Goal: Task Accomplishment & Management: Use online tool/utility

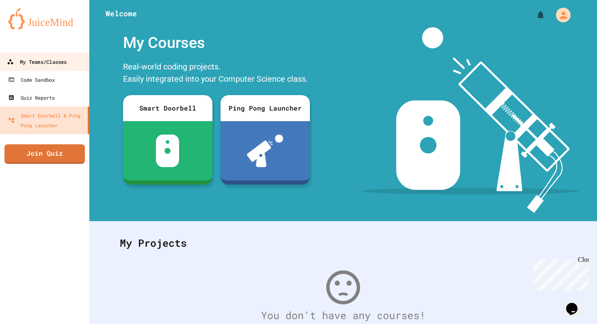
click at [48, 60] on div "My Teams/Classes" at bounding box center [37, 62] width 60 height 10
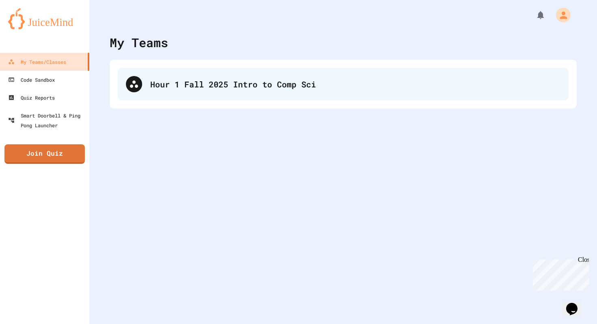
click at [194, 78] on div "Hour 1 Fall 2025 Intro to Comp Sci" at bounding box center [355, 84] width 410 height 12
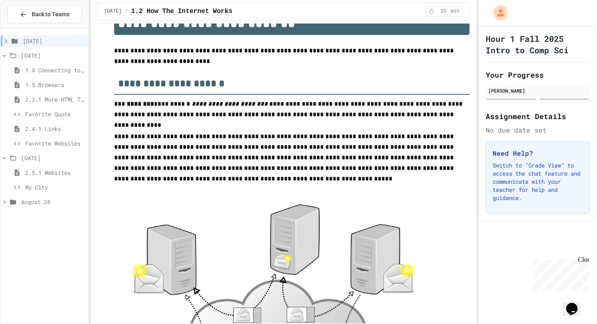
scroll to position [28, 0]
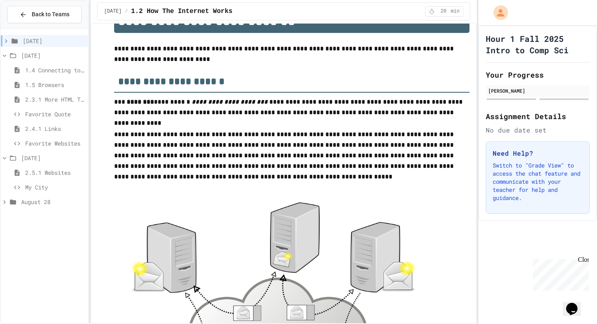
click at [67, 146] on span "Favorite Websites" at bounding box center [55, 143] width 60 height 9
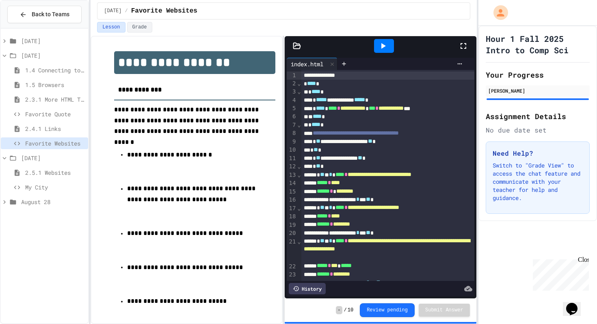
click at [60, 171] on span "2.5.1 Websites" at bounding box center [55, 172] width 60 height 9
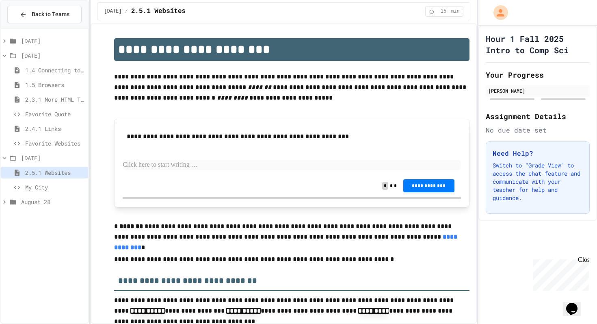
click at [56, 184] on span "My City" at bounding box center [55, 187] width 60 height 9
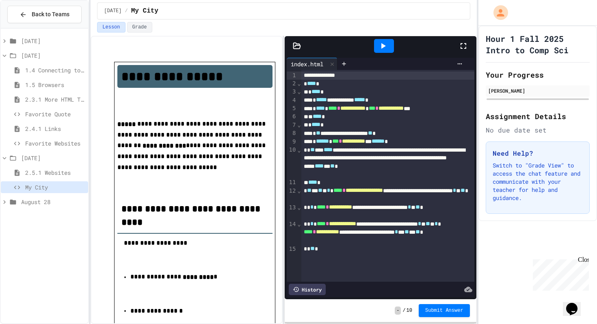
click at [459, 46] on icon at bounding box center [464, 46] width 10 height 10
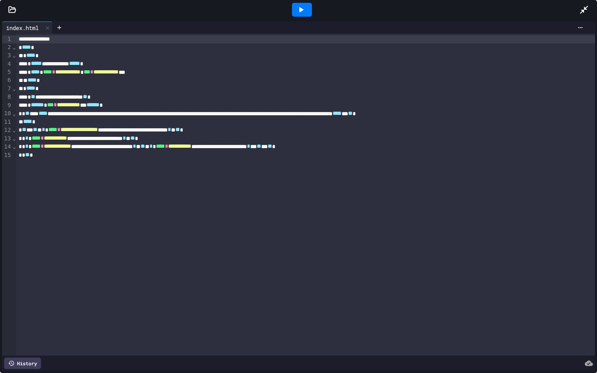
click at [304, 12] on icon at bounding box center [301, 10] width 10 height 10
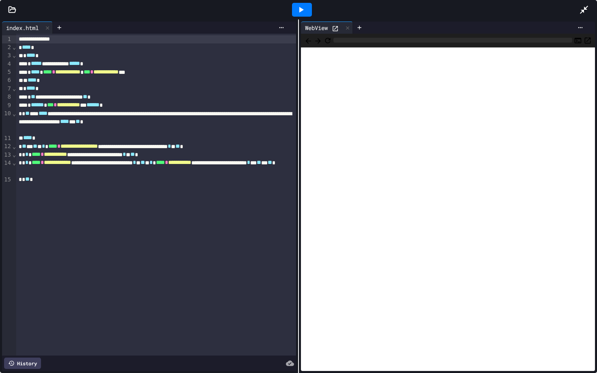
click at [13, 14] on div at bounding box center [298, 9] width 597 height 19
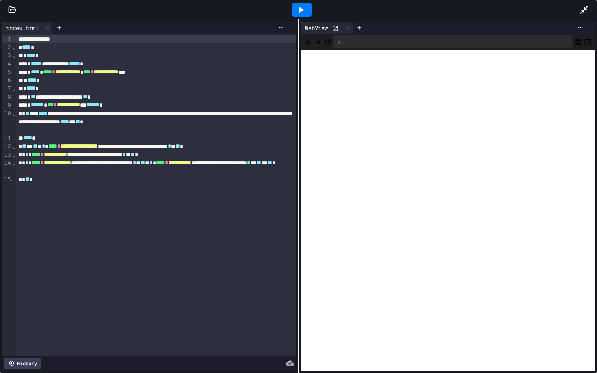
click at [13, 12] on icon at bounding box center [12, 10] width 8 height 8
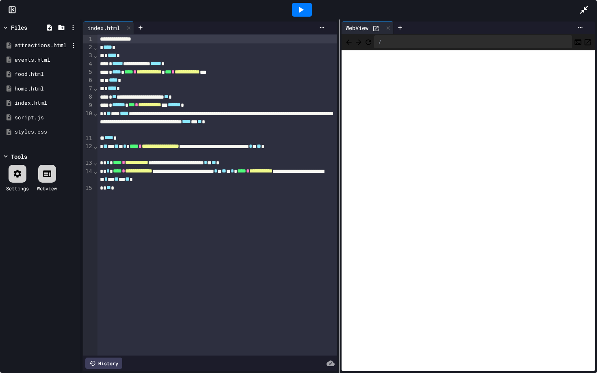
click at [25, 49] on div "attractions.html" at bounding box center [42, 45] width 54 height 8
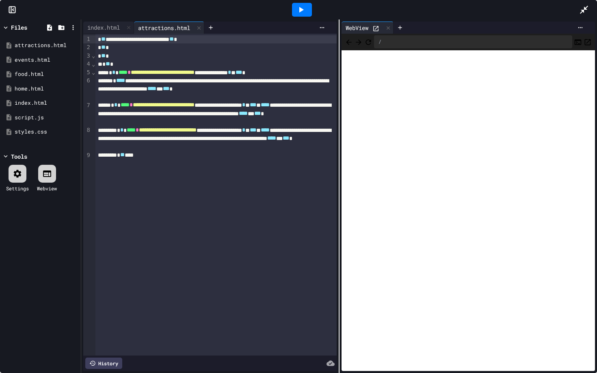
click at [217, 58] on div "* ** *" at bounding box center [215, 56] width 241 height 8
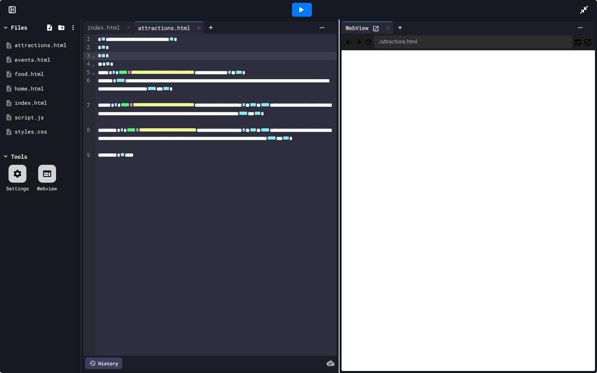
click at [584, 11] on icon at bounding box center [584, 10] width 10 height 10
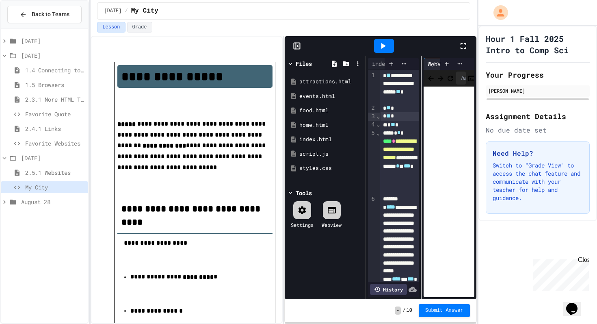
click at [462, 46] on icon at bounding box center [464, 46] width 10 height 10
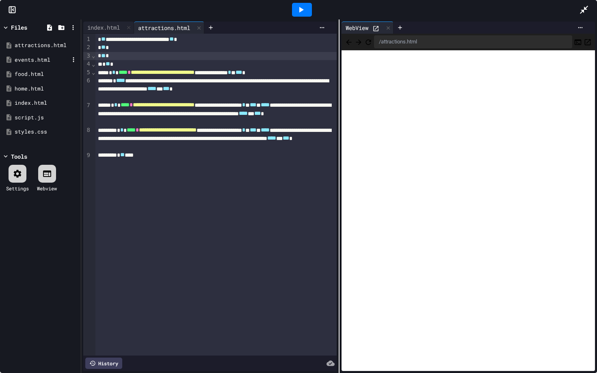
click at [49, 57] on div "events.html" at bounding box center [42, 60] width 54 height 8
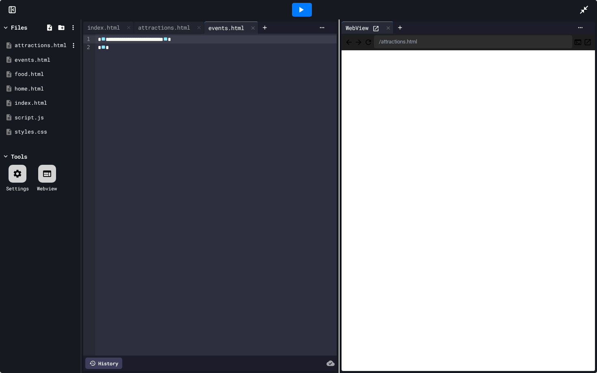
click at [48, 43] on div "attractions.html" at bounding box center [42, 45] width 54 height 8
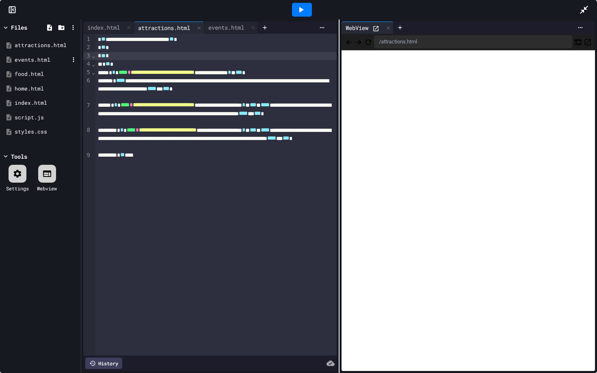
click at [46, 58] on div "events.html" at bounding box center [42, 60] width 54 height 8
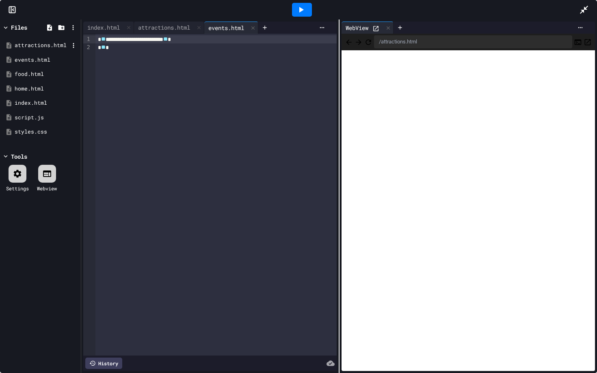
click at [47, 47] on div "attractions.html" at bounding box center [42, 45] width 54 height 8
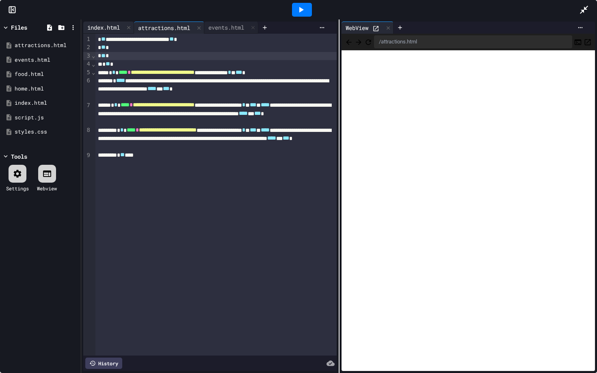
click at [114, 31] on div "index.html" at bounding box center [103, 27] width 41 height 9
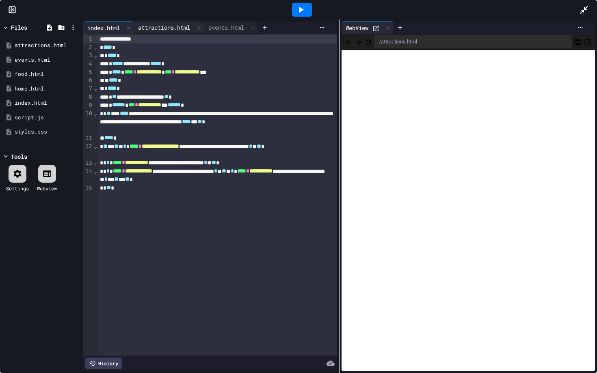
click at [185, 26] on div "attractions.html" at bounding box center [164, 27] width 60 height 9
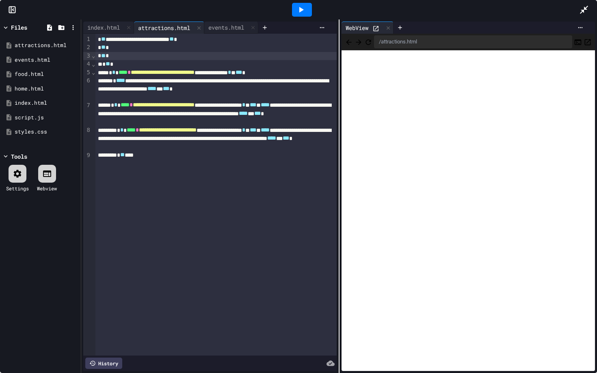
click at [582, 8] on icon at bounding box center [584, 10] width 10 height 10
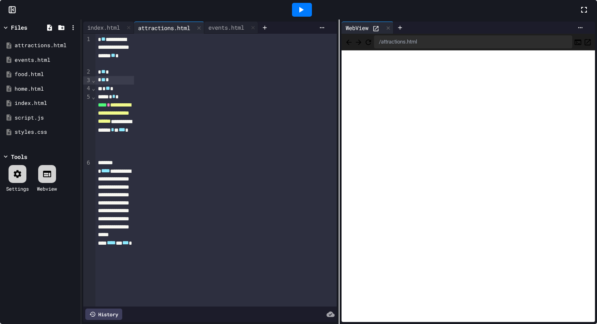
scroll to position [817, 0]
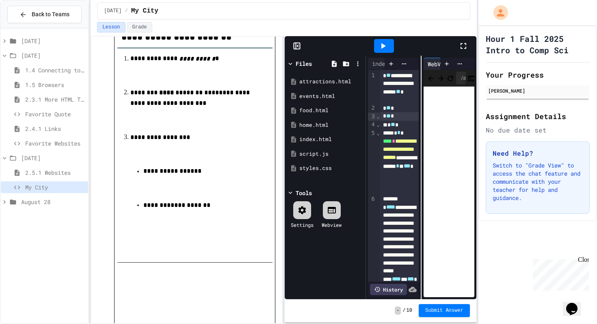
click at [468, 42] on div at bounding box center [468, 46] width 18 height 22
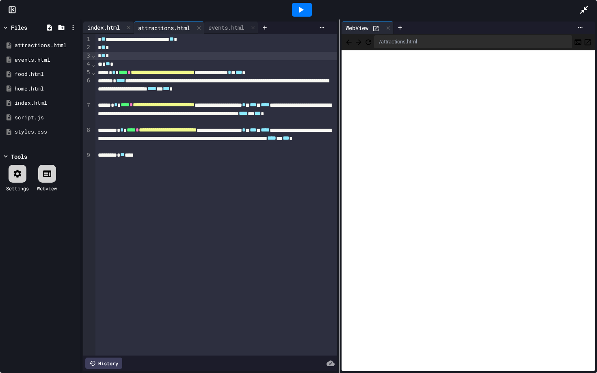
click at [114, 24] on div "index.html" at bounding box center [103, 27] width 41 height 9
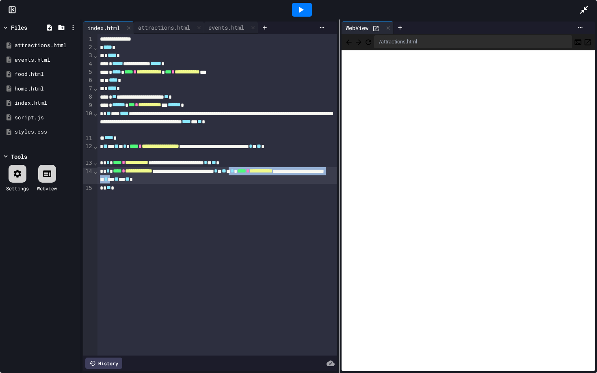
drag, startPoint x: 300, startPoint y: 173, endPoint x: 255, endPoint y: 182, distance: 45.6
click at [255, 182] on div "**********" at bounding box center [216, 175] width 239 height 17
copy div "**********"
click at [162, 26] on div "attractions.html" at bounding box center [164, 27] width 60 height 9
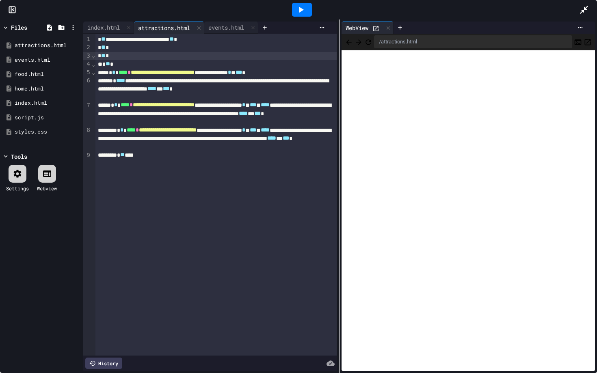
click at [229, 155] on div "* ** *" at bounding box center [215, 155] width 241 height 8
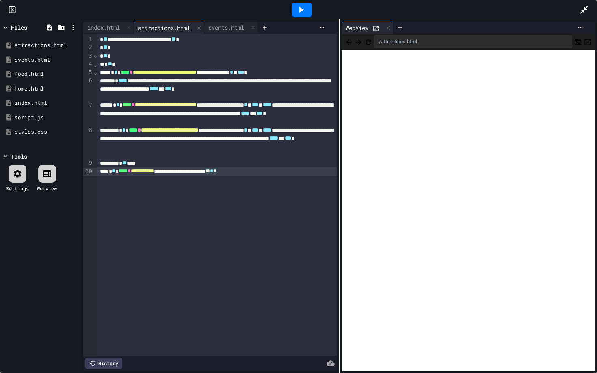
click at [372, 39] on icon "Refresh" at bounding box center [368, 42] width 8 height 8
click at [294, 170] on div "**********" at bounding box center [216, 171] width 239 height 8
click at [53, 60] on div "events.html" at bounding box center [42, 60] width 54 height 8
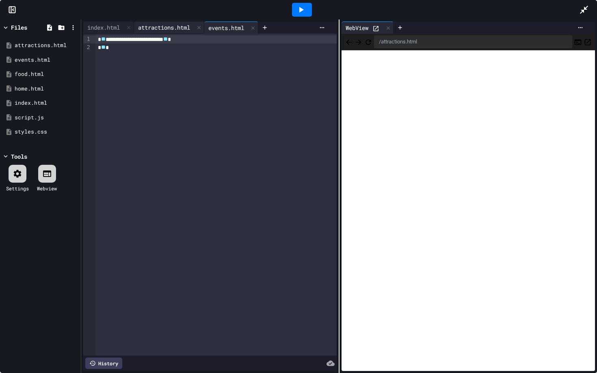
click at [176, 27] on div "attractions.html" at bounding box center [164, 27] width 60 height 9
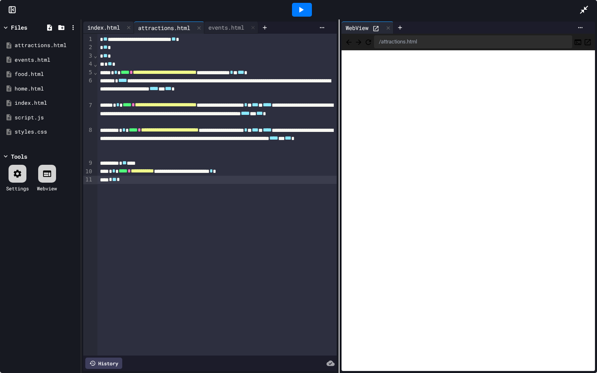
click at [118, 24] on div "index.html" at bounding box center [103, 27] width 41 height 9
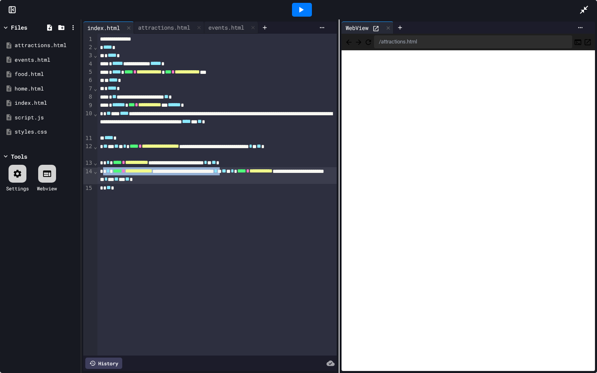
drag, startPoint x: 102, startPoint y: 172, endPoint x: 284, endPoint y: 173, distance: 182.0
click at [284, 173] on div "**********" at bounding box center [216, 175] width 239 height 17
copy div "**********"
click at [178, 30] on div "attractions.html" at bounding box center [164, 27] width 60 height 9
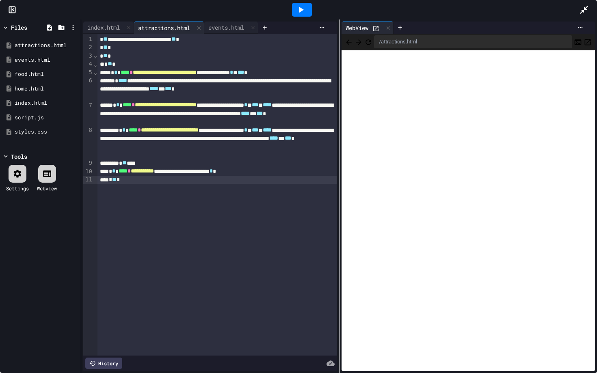
click at [162, 183] on div "* ** *" at bounding box center [216, 180] width 239 height 8
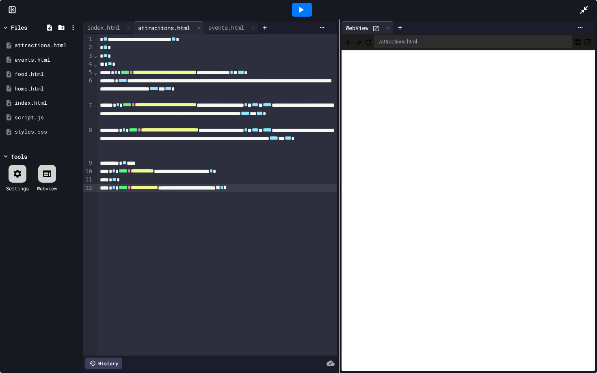
click at [372, 40] on icon "Refresh" at bounding box center [368, 42] width 8 height 8
click at [584, 11] on icon at bounding box center [584, 10] width 10 height 10
